Goal: Find specific page/section: Find specific page/section

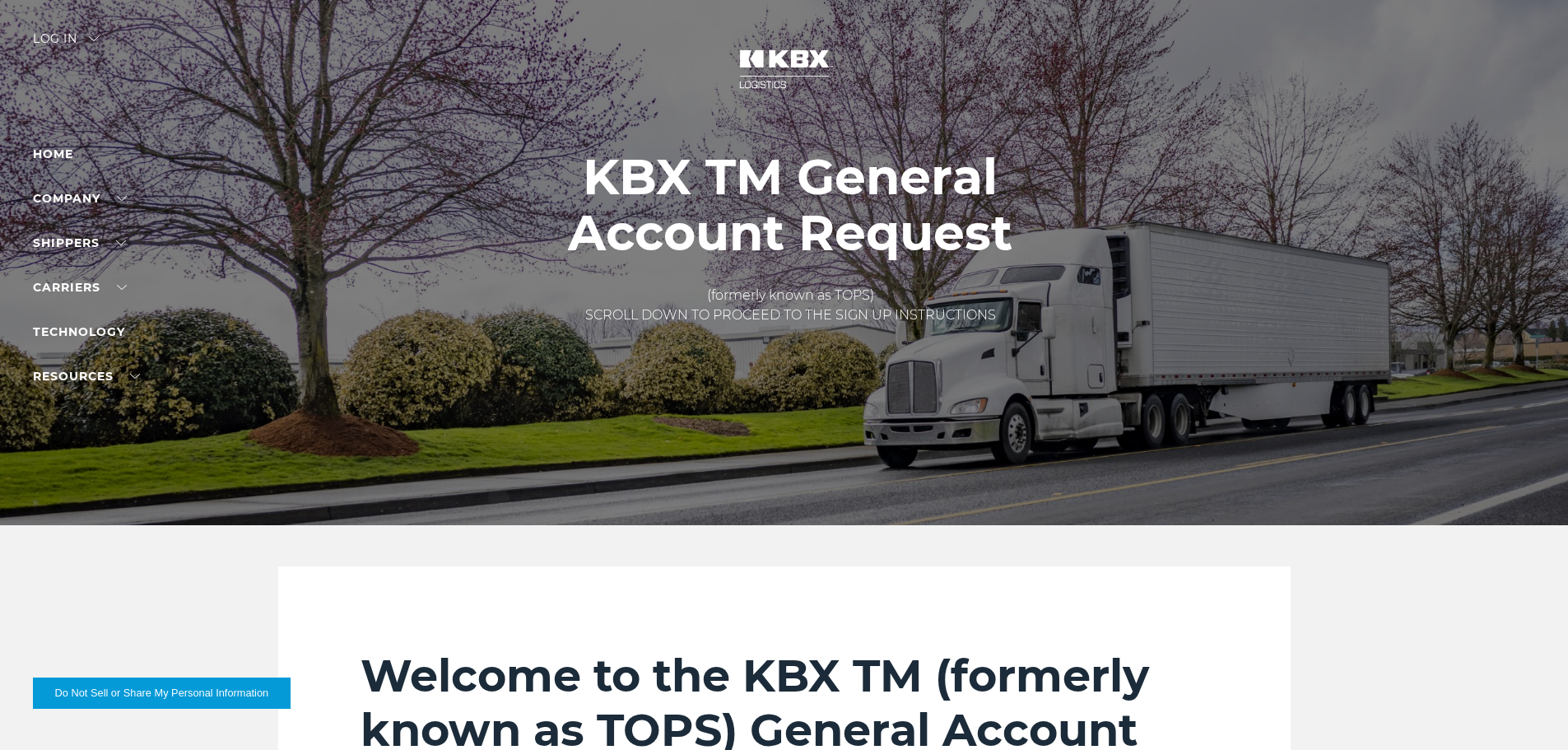
click at [84, 42] on div "Log in" at bounding box center [66, 45] width 66 height 24
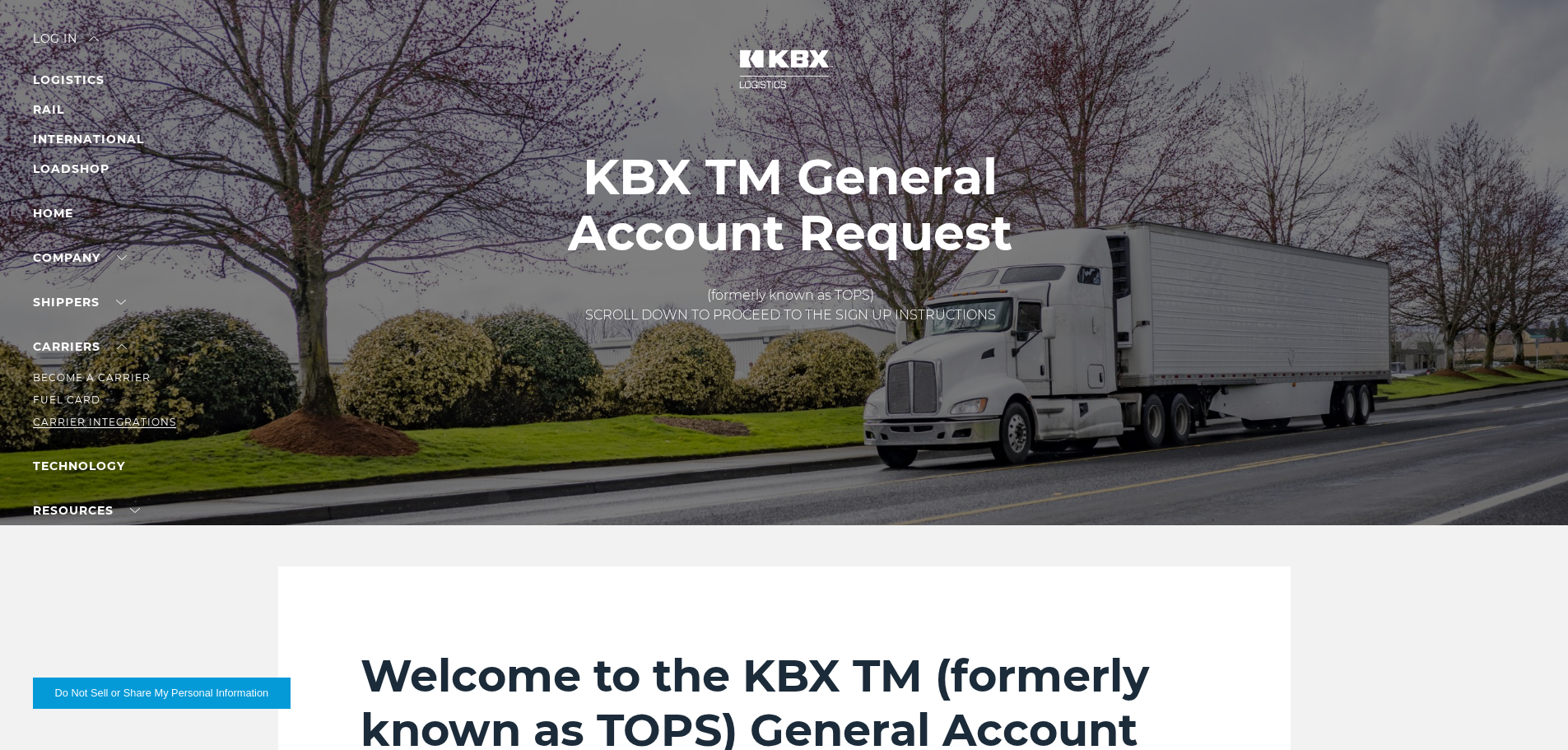
click at [92, 425] on link "Carrier Integrations" at bounding box center [104, 422] width 143 height 13
